Goal: Information Seeking & Learning: Understand process/instructions

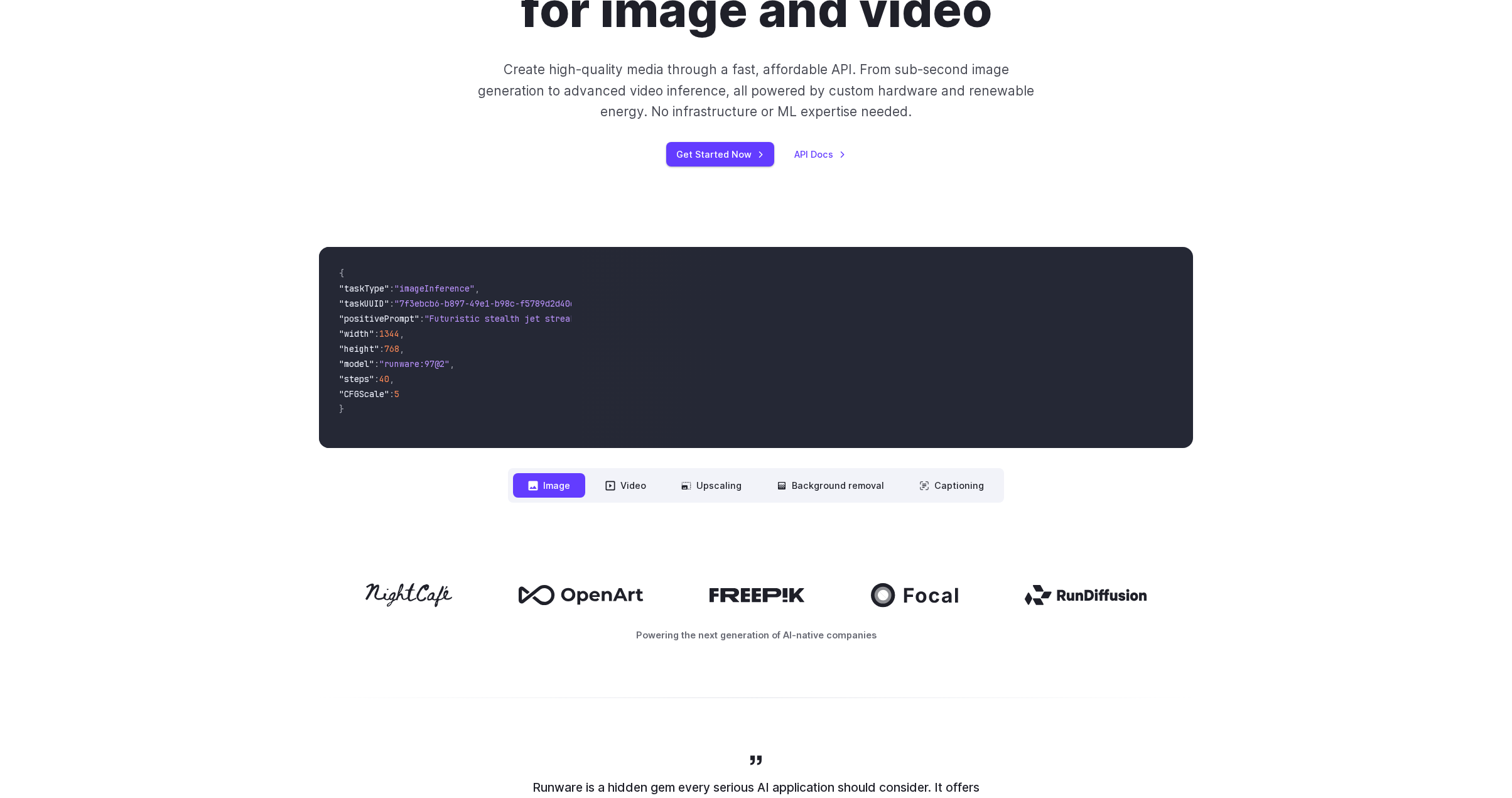
scroll to position [188, 0]
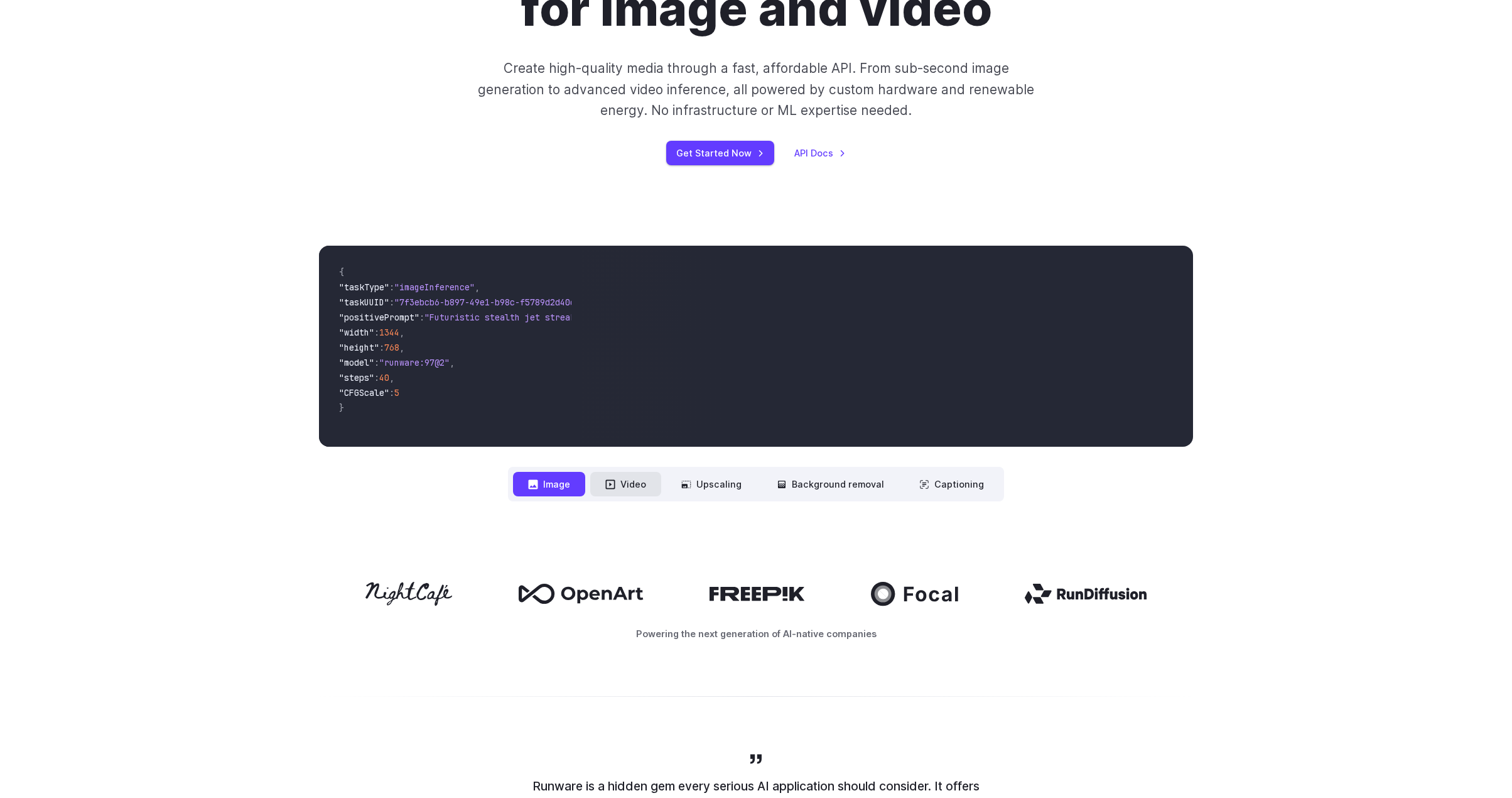
click at [634, 488] on button "Video" at bounding box center [625, 484] width 71 height 25
click at [730, 156] on link "Get Started Now" at bounding box center [720, 153] width 108 height 25
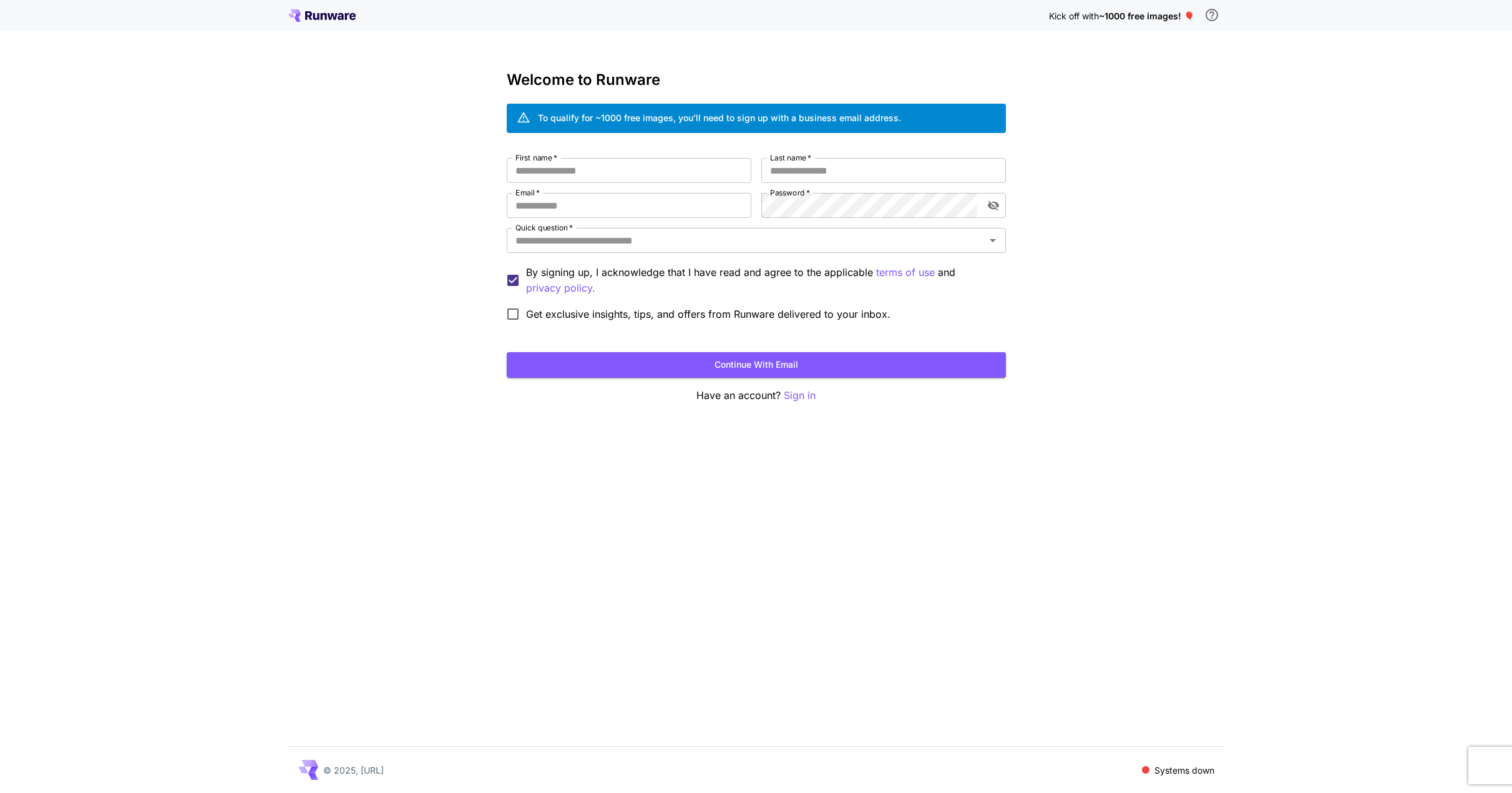
click at [345, 11] on icon at bounding box center [321, 16] width 67 height 12
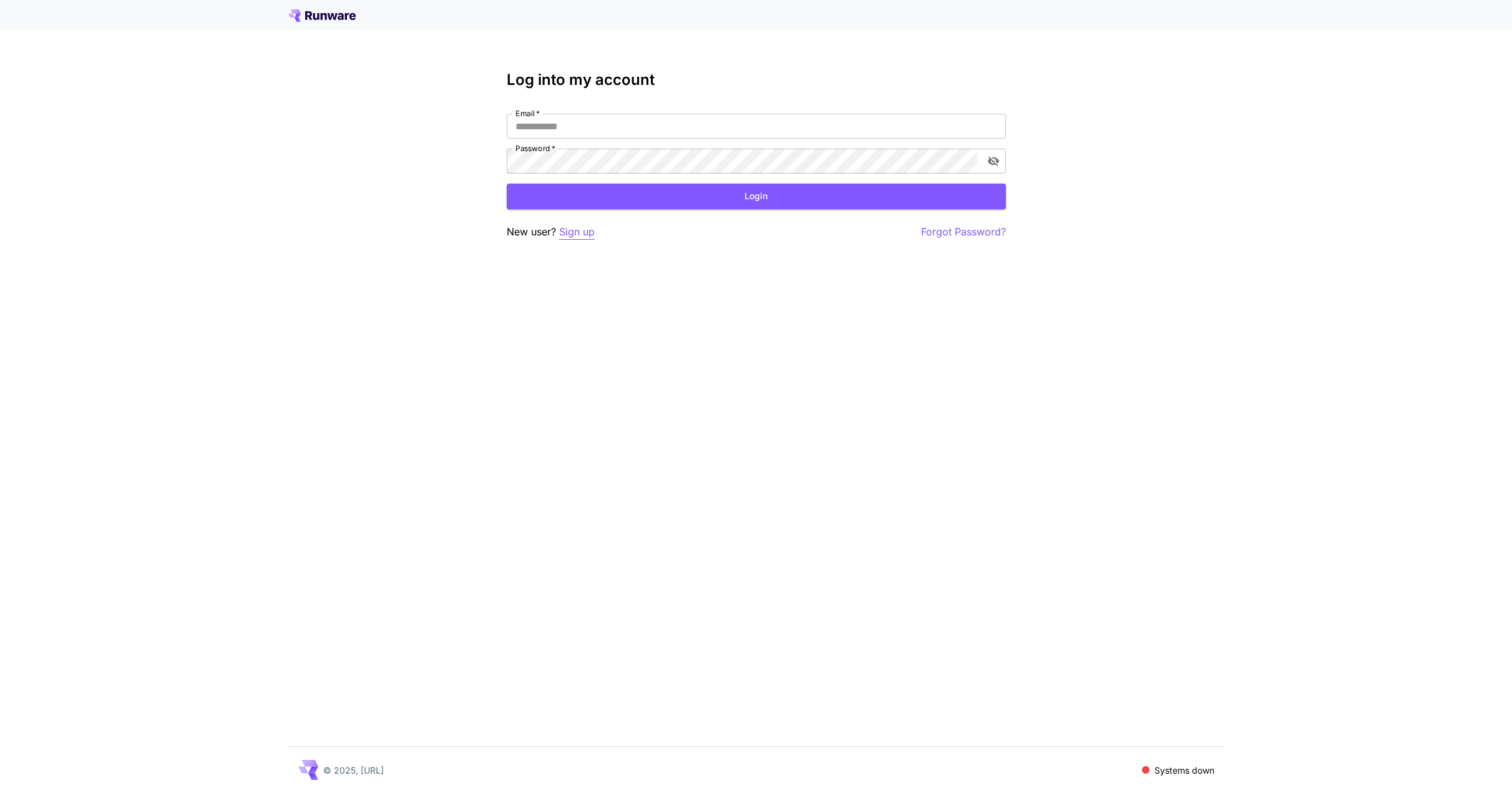
click at [576, 232] on p "Sign up" at bounding box center [577, 232] width 36 height 16
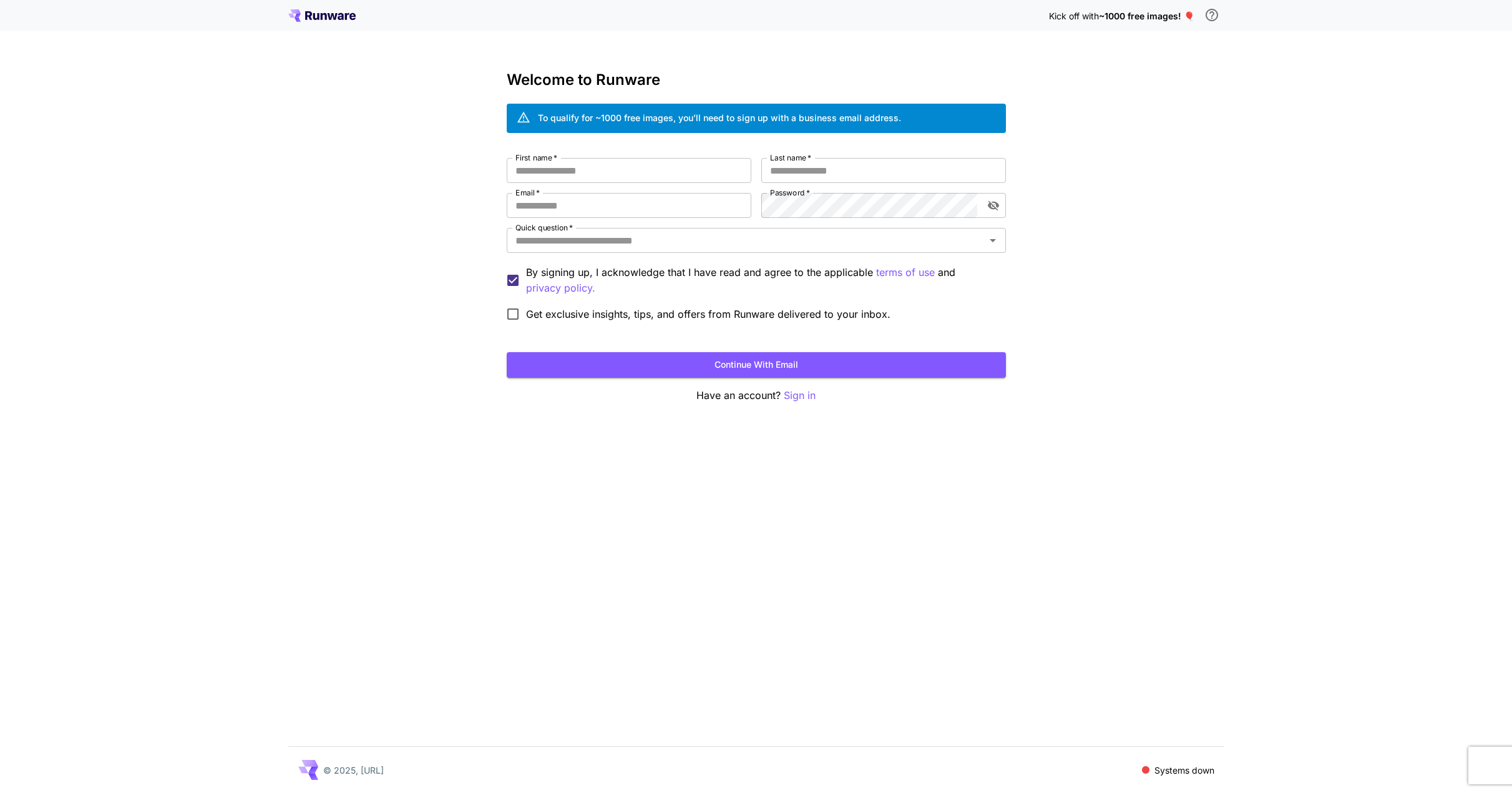
click at [1162, 322] on div "Kick off with ~1000 free images! 🎈 Welcome to Runware To qualify for ~1000 free…" at bounding box center [756, 396] width 1512 height 793
click at [807, 396] on p "Sign in" at bounding box center [800, 396] width 32 height 16
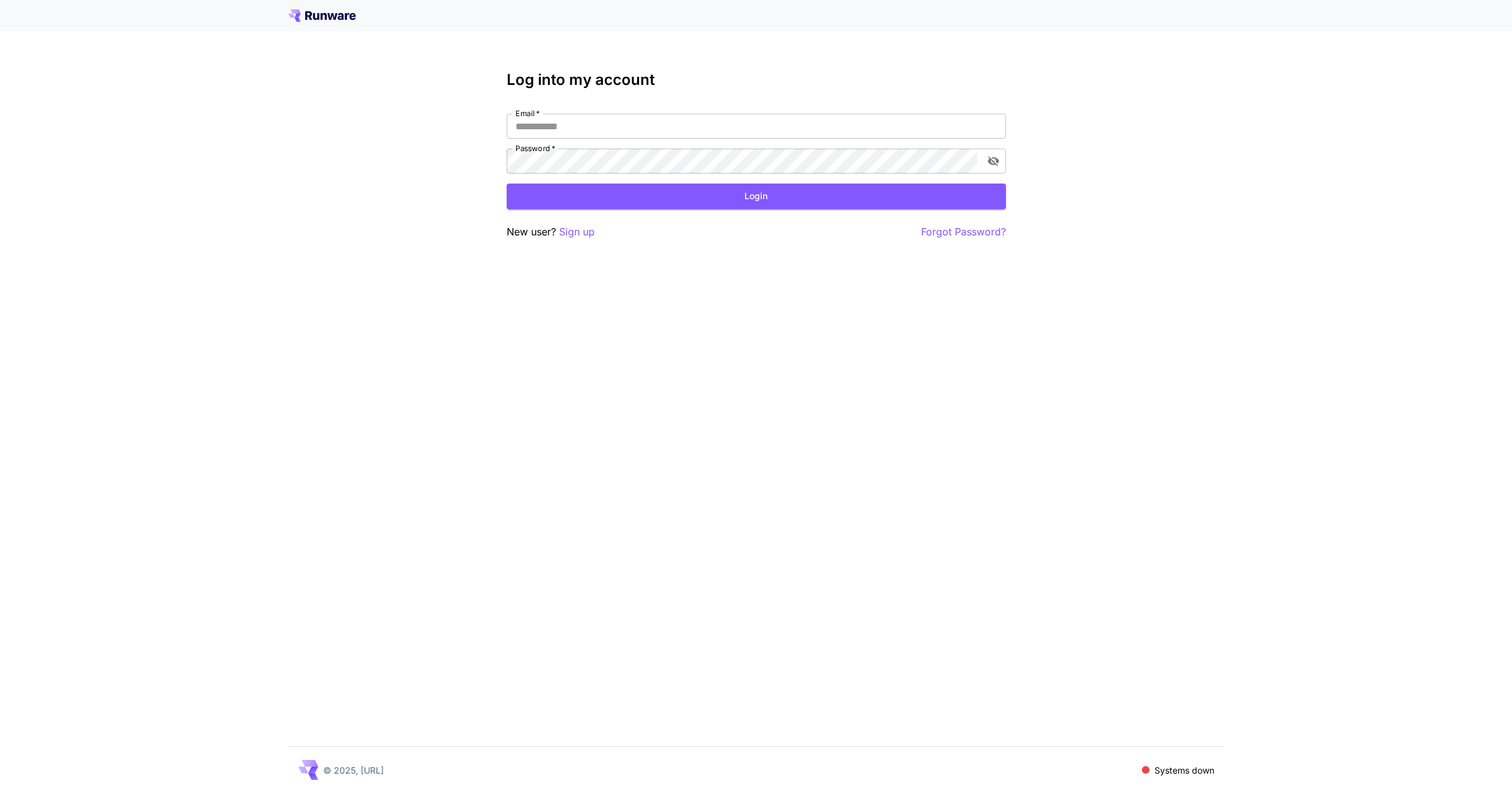
click at [326, 18] on icon at bounding box center [323, 17] width 6 height 7
click at [356, 767] on p "© 2025, Runware.ai" at bounding box center [353, 769] width 60 height 13
click at [384, 769] on p "© 2025, Runware.ai" at bounding box center [353, 769] width 60 height 13
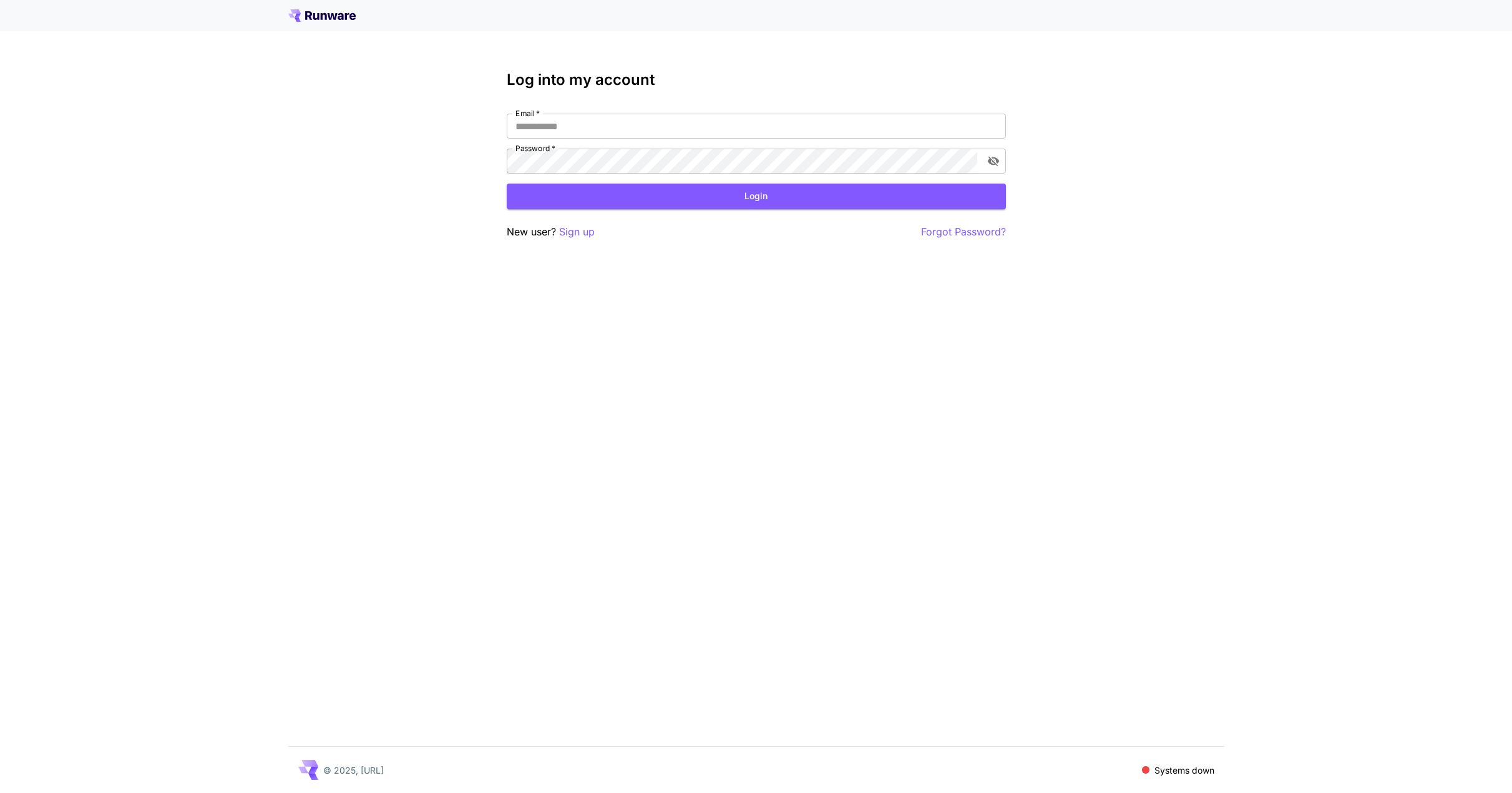
click at [384, 769] on p "© 2025, Runware.ai" at bounding box center [353, 769] width 60 height 13
click at [1158, 774] on p "Systems down" at bounding box center [1184, 769] width 60 height 13
click at [1150, 769] on span at bounding box center [1145, 769] width 8 height 8
click at [1194, 765] on p "Systems down" at bounding box center [1184, 769] width 60 height 13
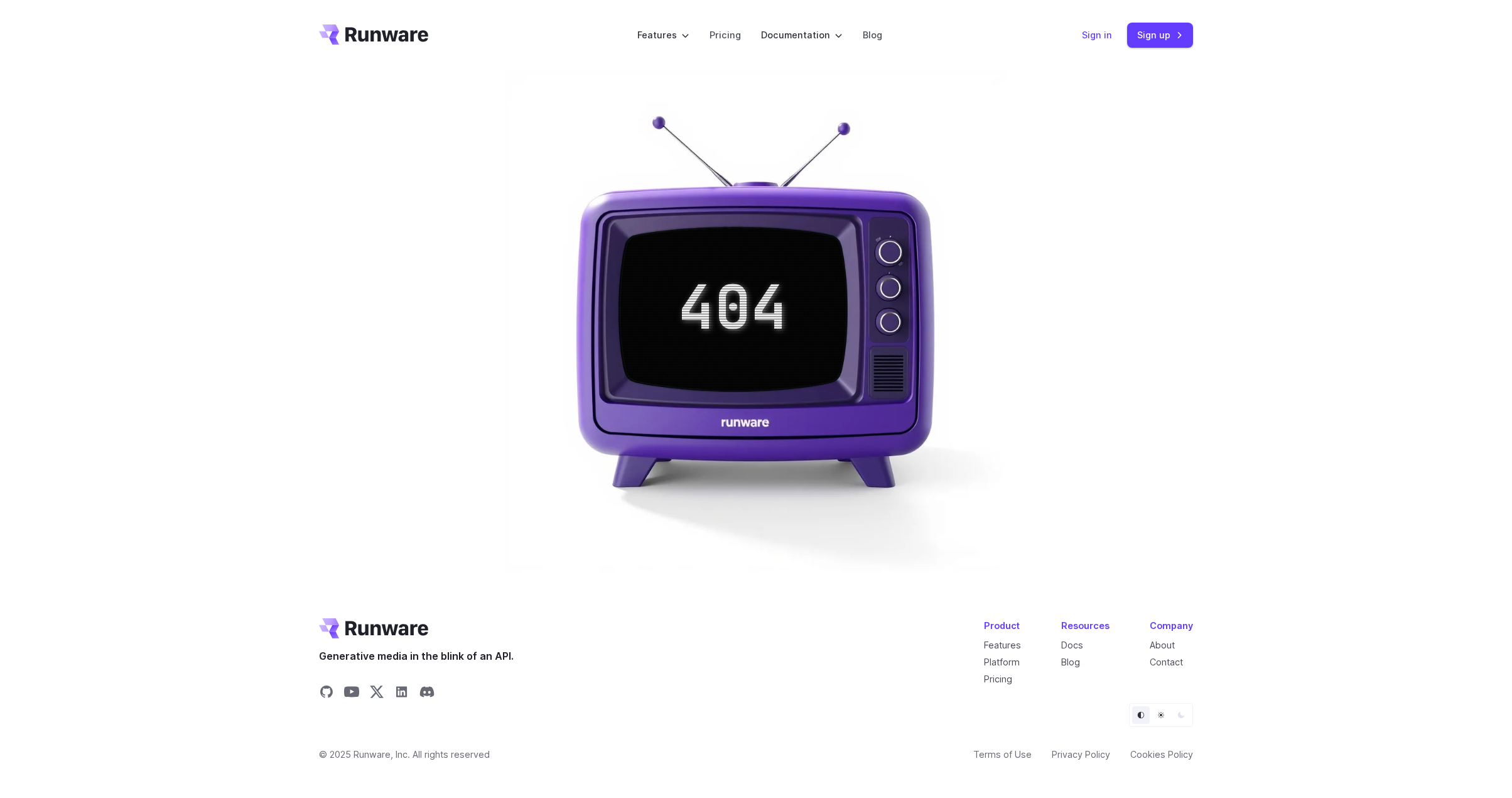
click at [1106, 29] on link "Sign in" at bounding box center [1097, 34] width 30 height 14
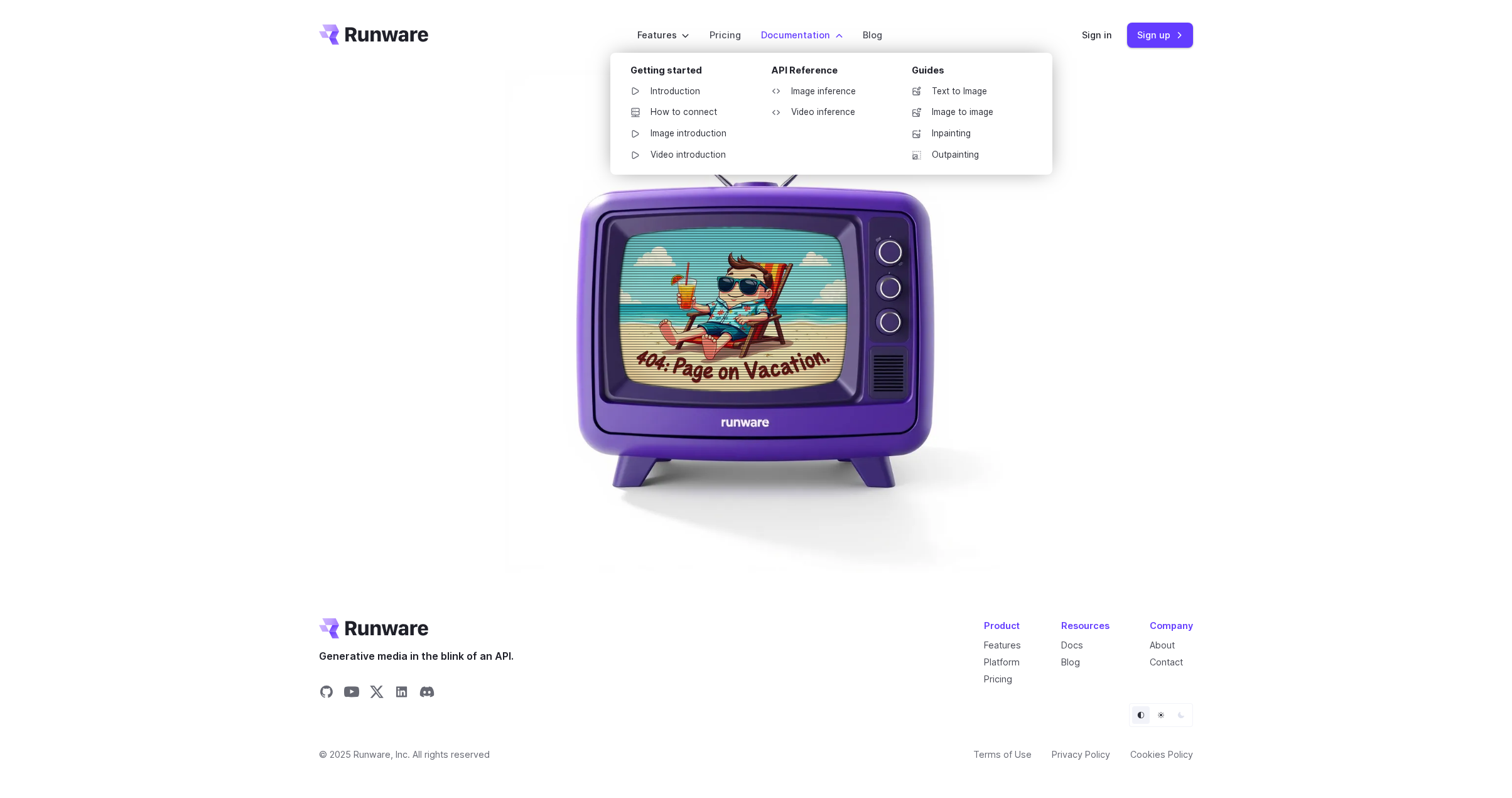
click at [798, 34] on label "Documentation" at bounding box center [801, 34] width 82 height 14
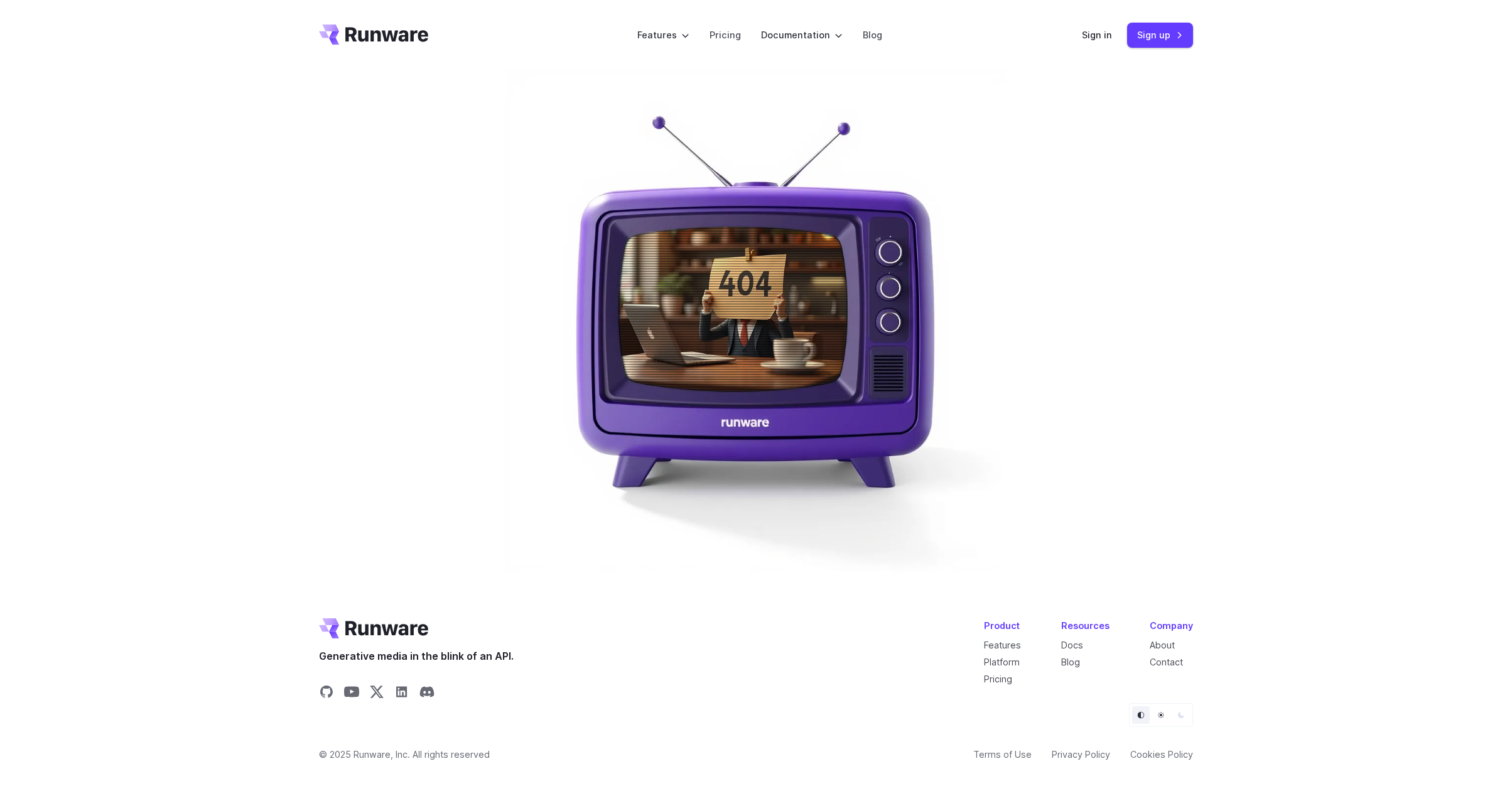
click at [739, 291] on img at bounding box center [756, 321] width 503 height 503
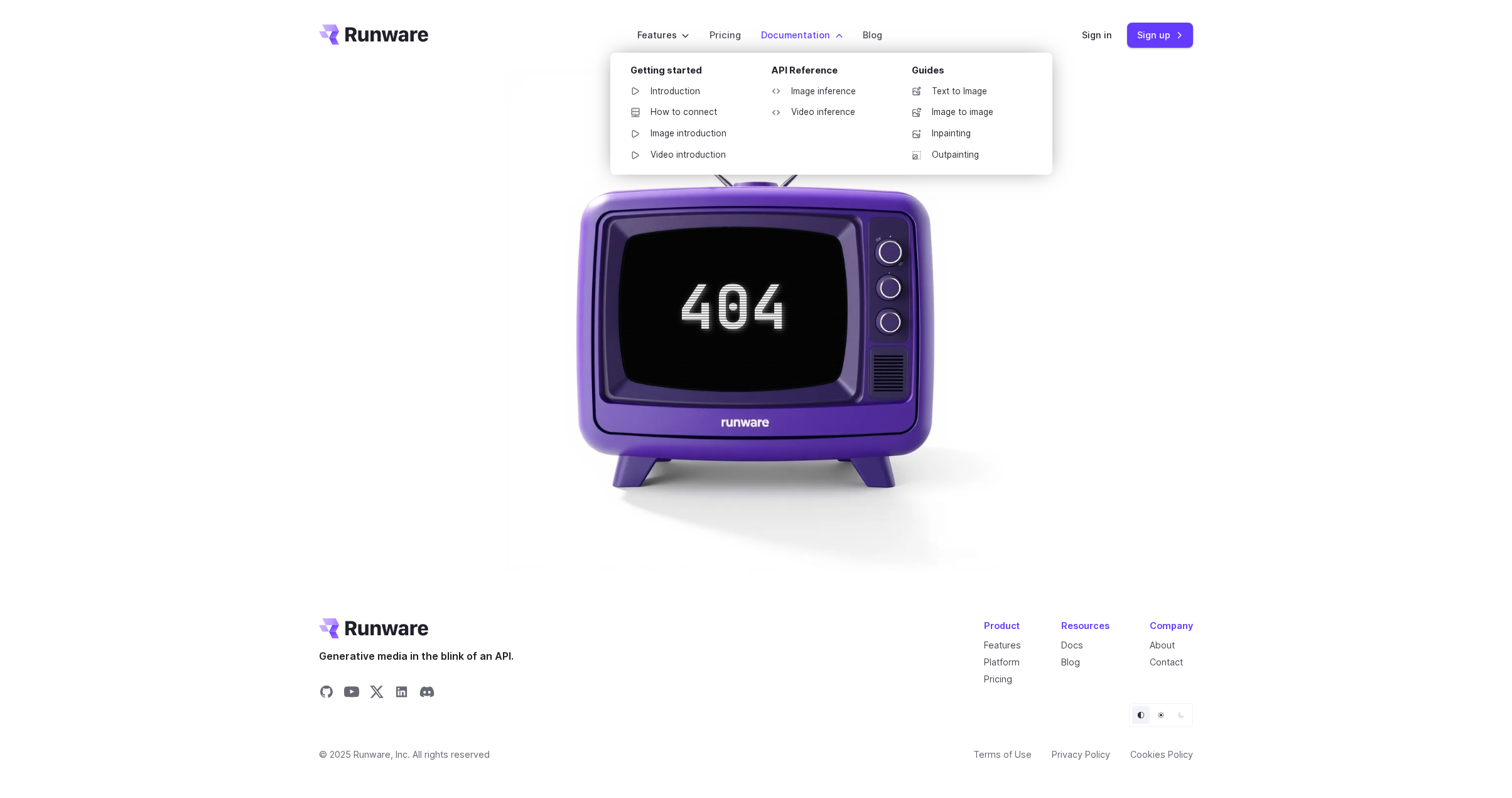
click at [792, 33] on label "Documentation" at bounding box center [801, 34] width 82 height 14
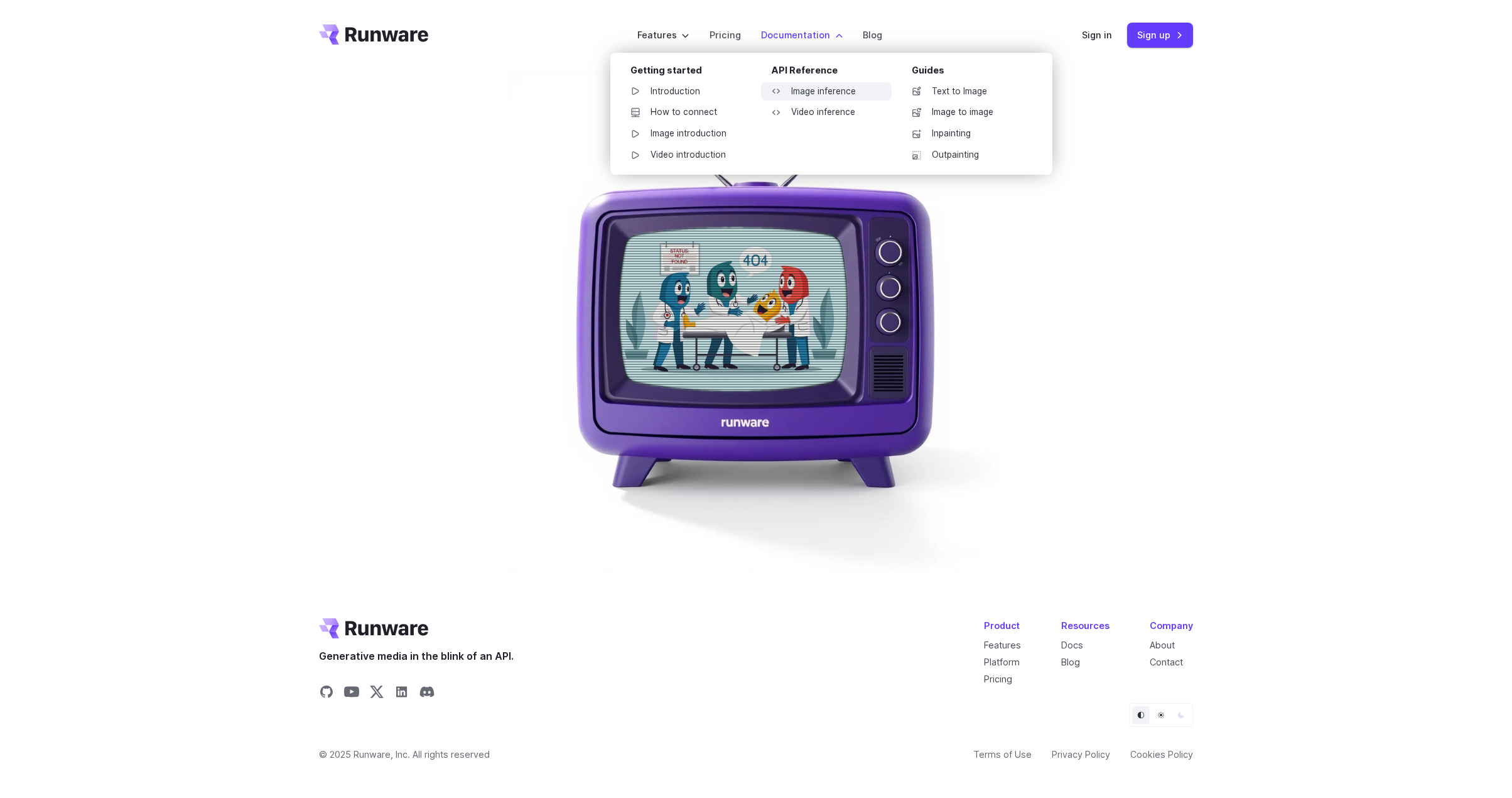
click at [792, 89] on link "Image inference" at bounding box center [826, 91] width 130 height 18
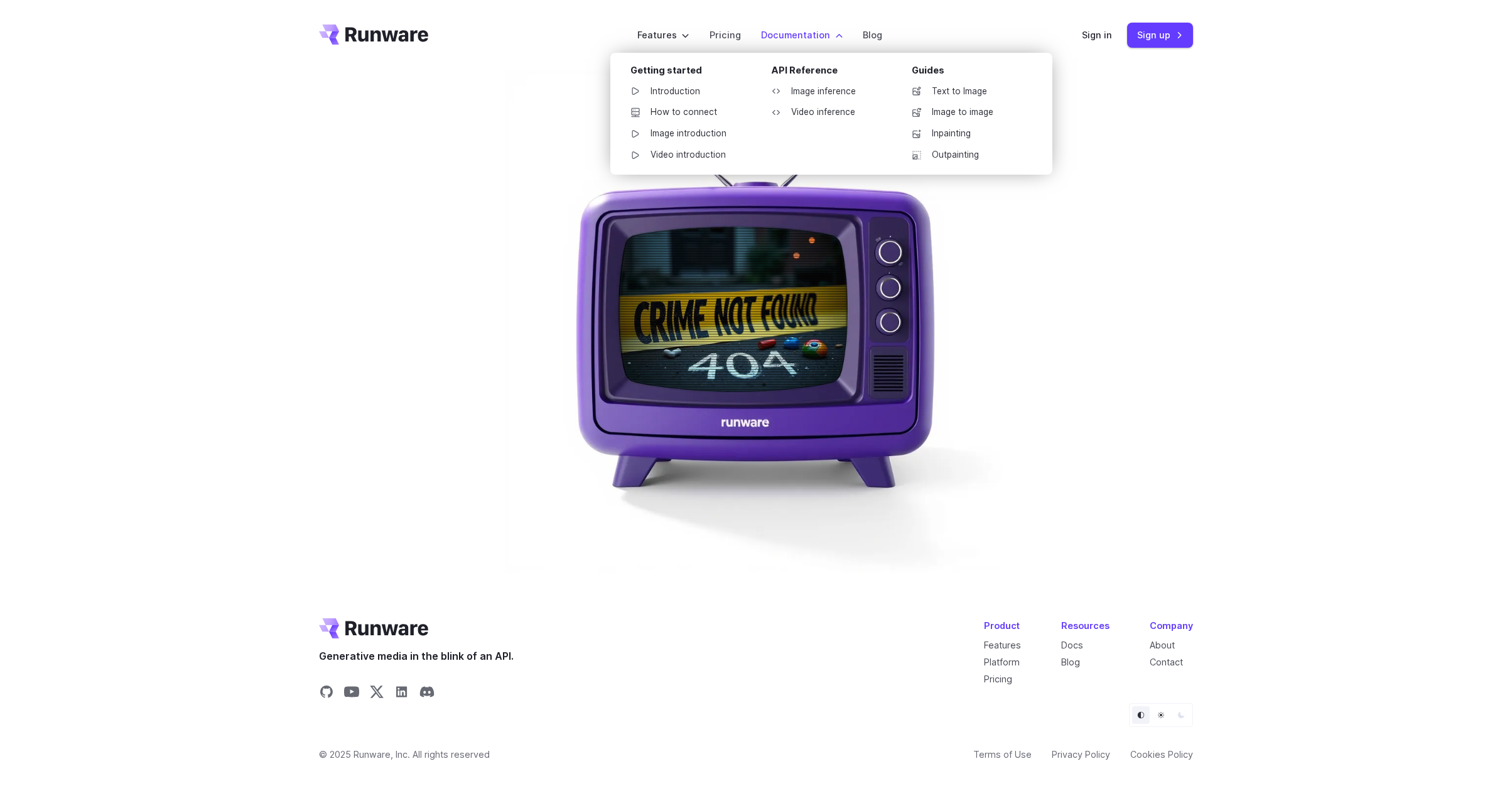
click at [798, 40] on label "Documentation" at bounding box center [801, 34] width 82 height 14
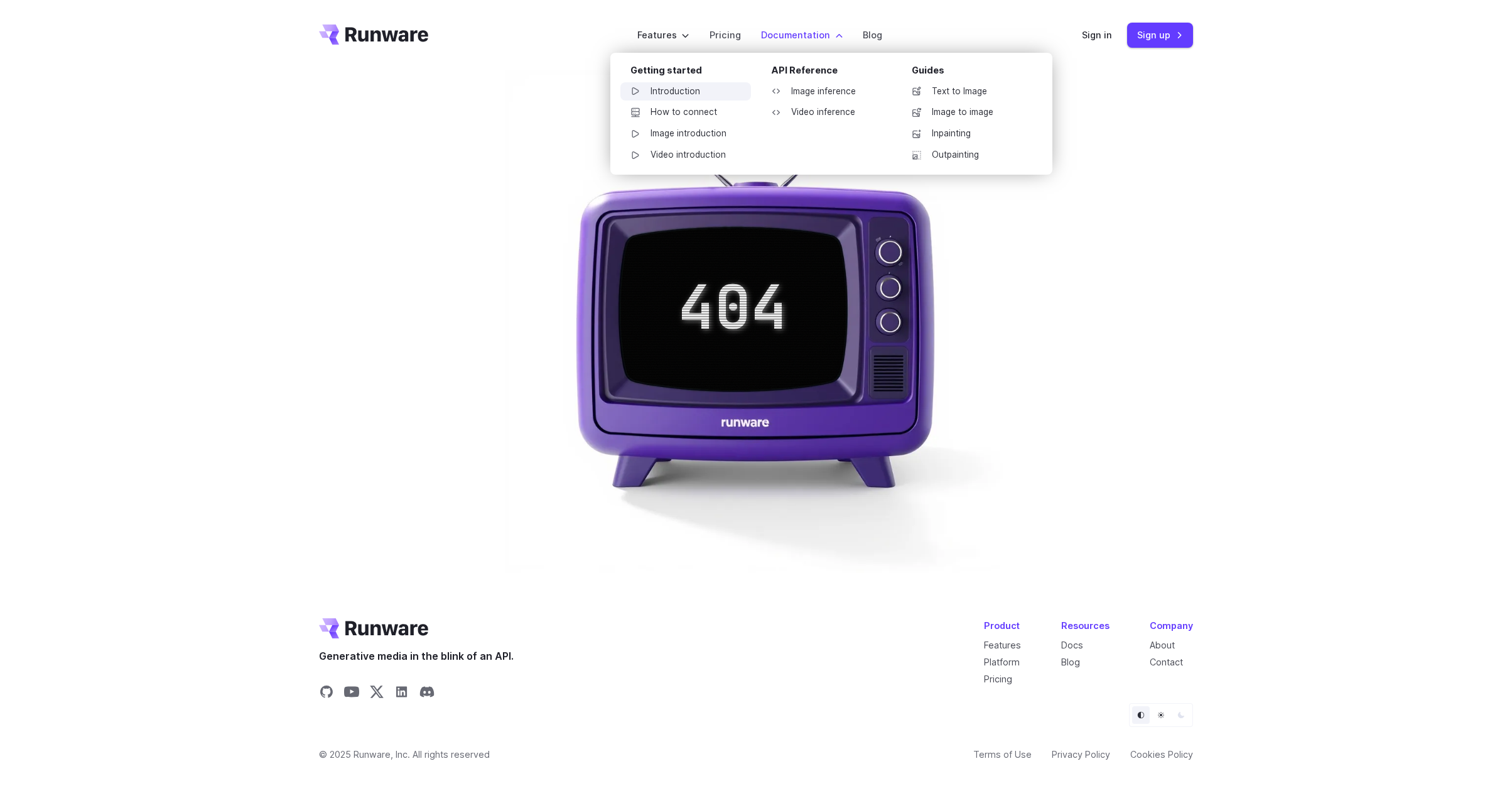
click at [654, 84] on link "Introduction" at bounding box center [686, 91] width 130 height 18
